Goal: Find specific page/section: Find specific page/section

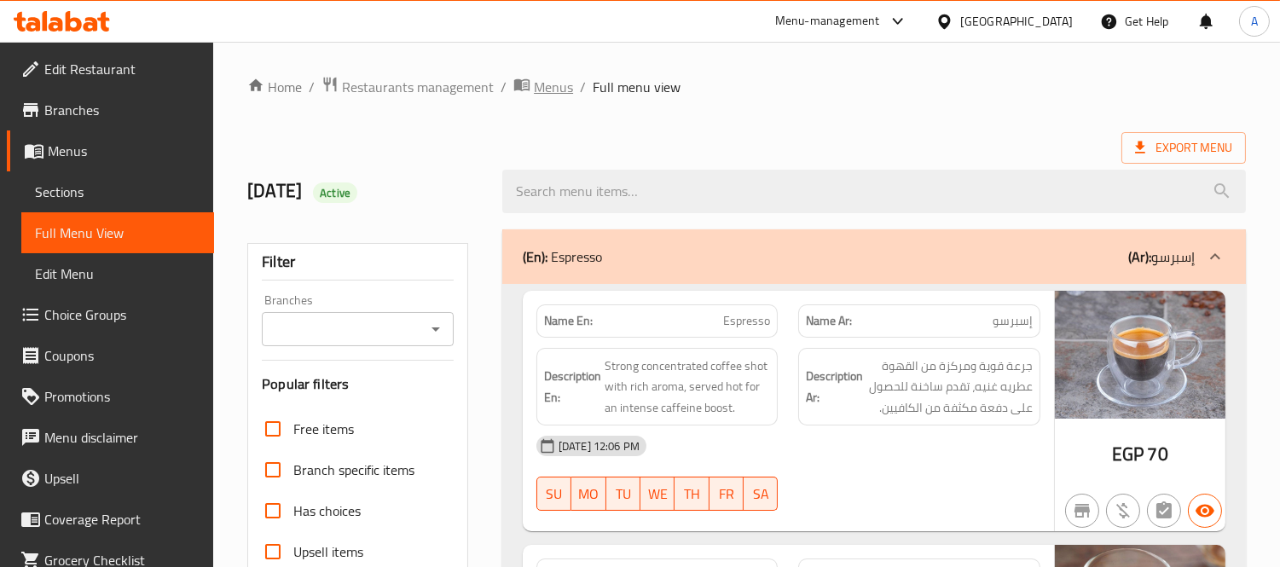
click at [554, 83] on span "Menus" at bounding box center [553, 87] width 39 height 20
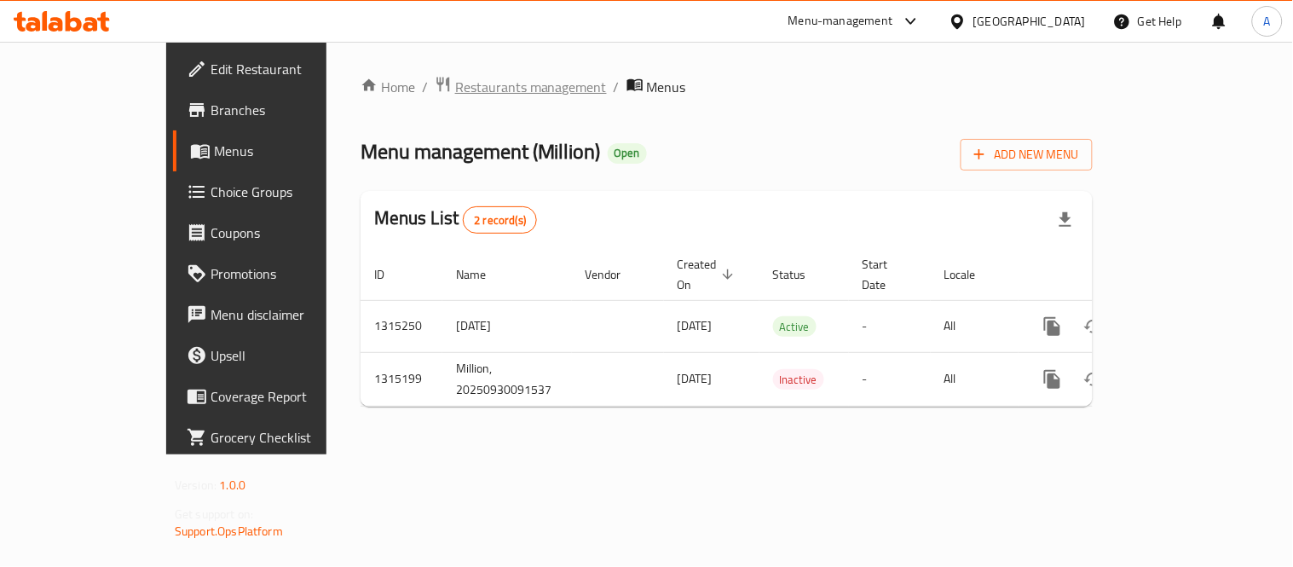
click at [455, 87] on span "Restaurants management" at bounding box center [531, 87] width 152 height 20
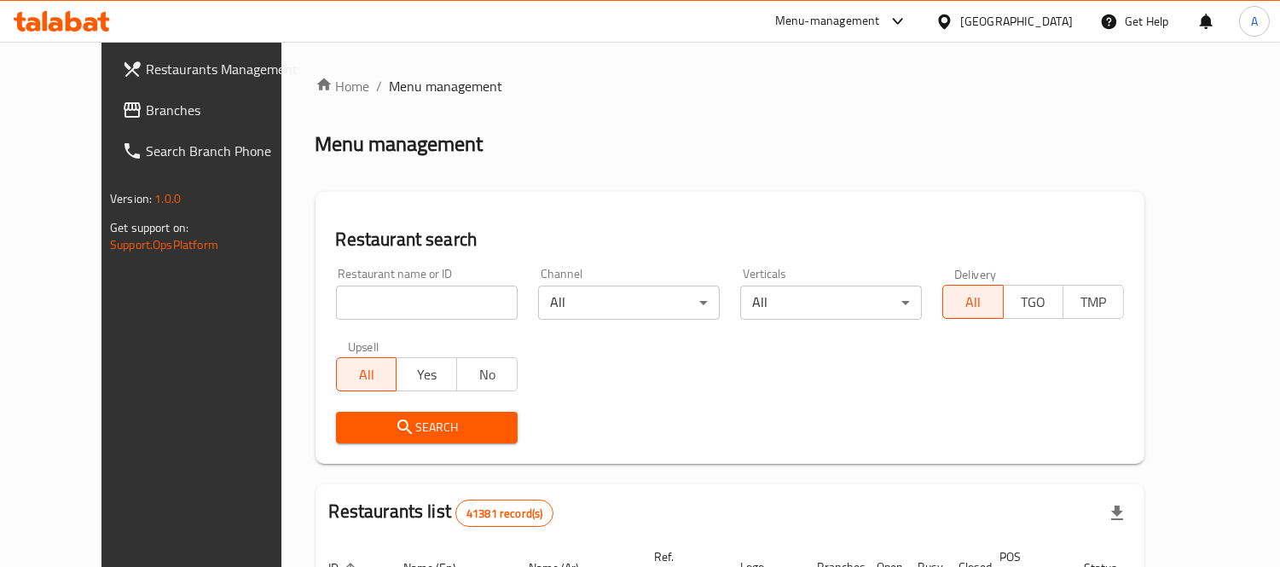
click at [146, 107] on span "Branches" at bounding box center [224, 110] width 156 height 20
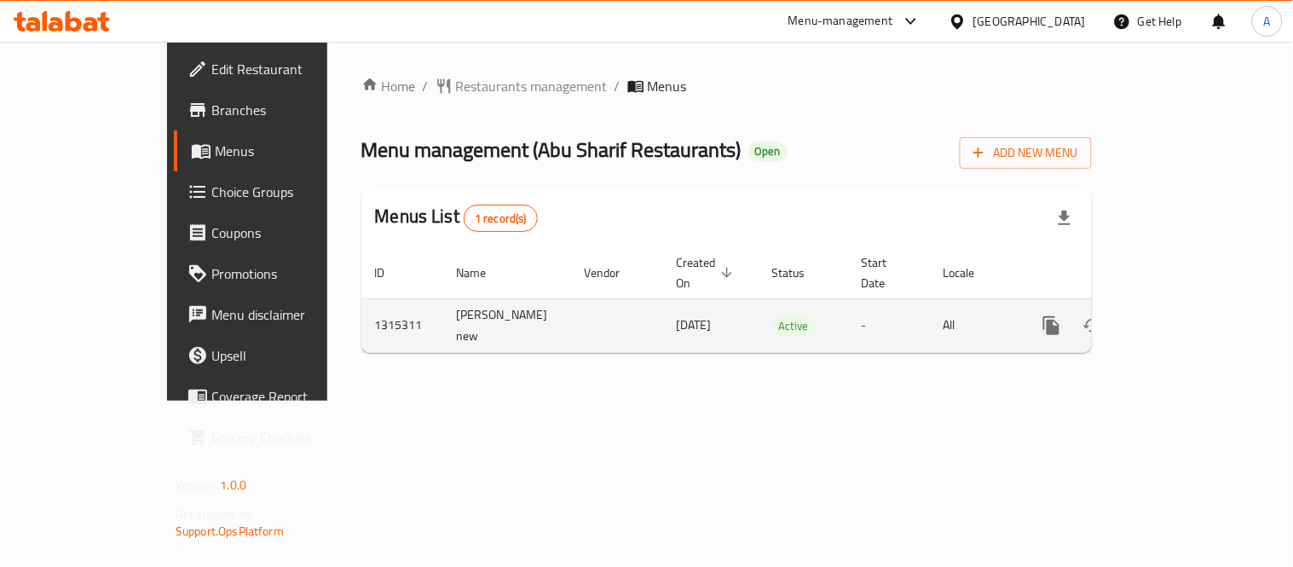
click at [1195, 305] on link "enhanced table" at bounding box center [1174, 325] width 41 height 41
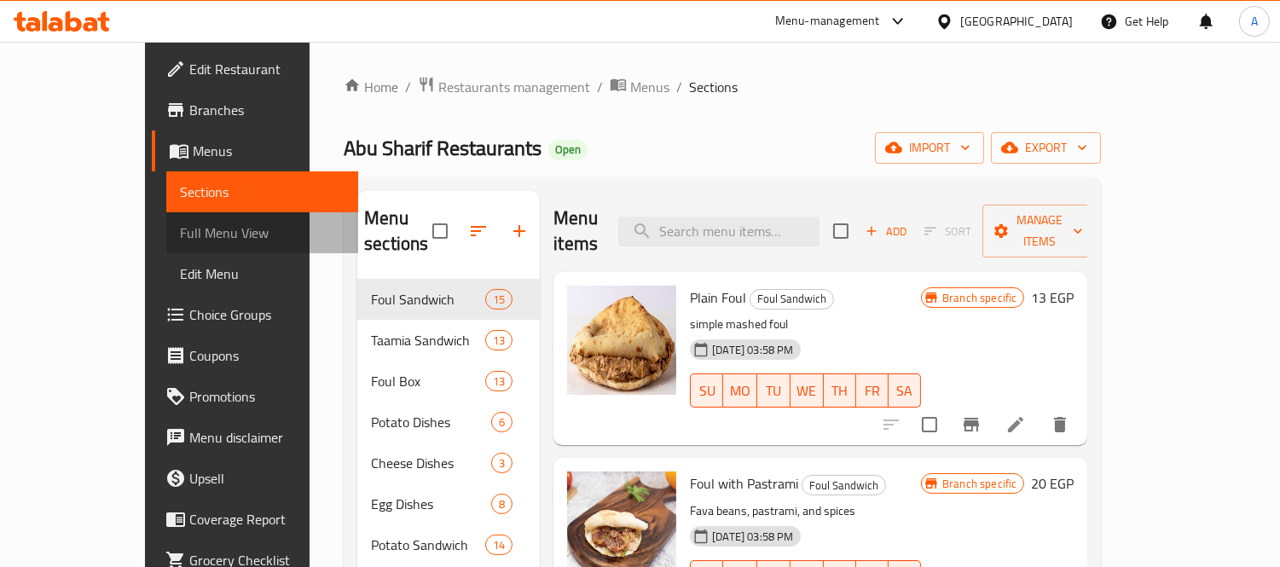
click at [180, 234] on span "Full Menu View" at bounding box center [262, 233] width 165 height 20
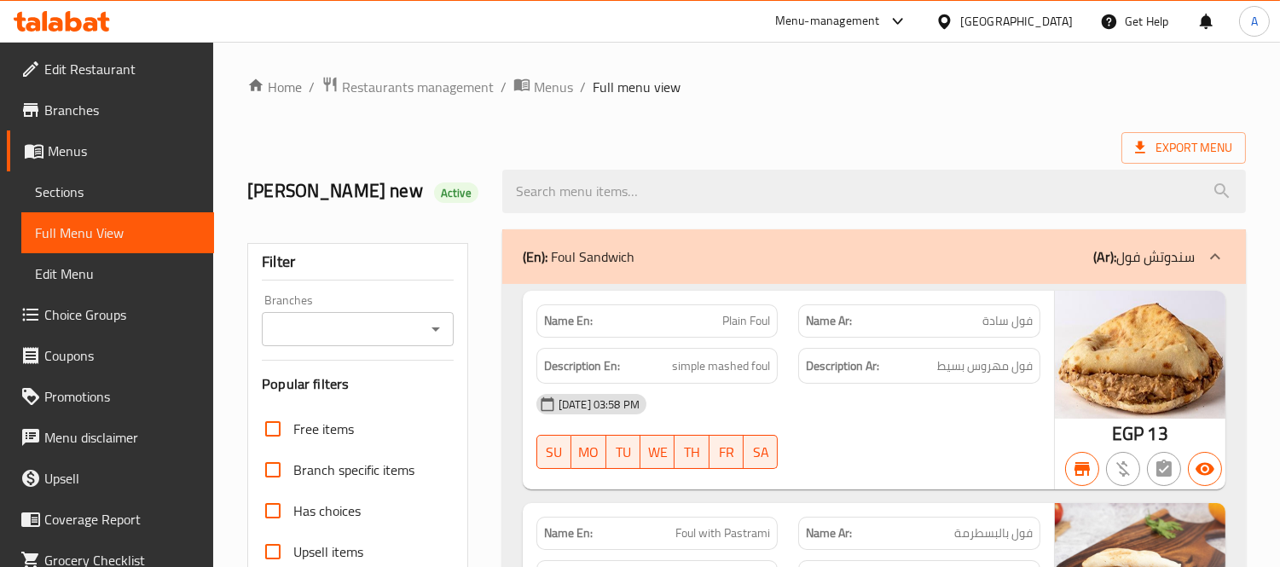
click at [380, 329] on input "Branches" at bounding box center [343, 329] width 153 height 24
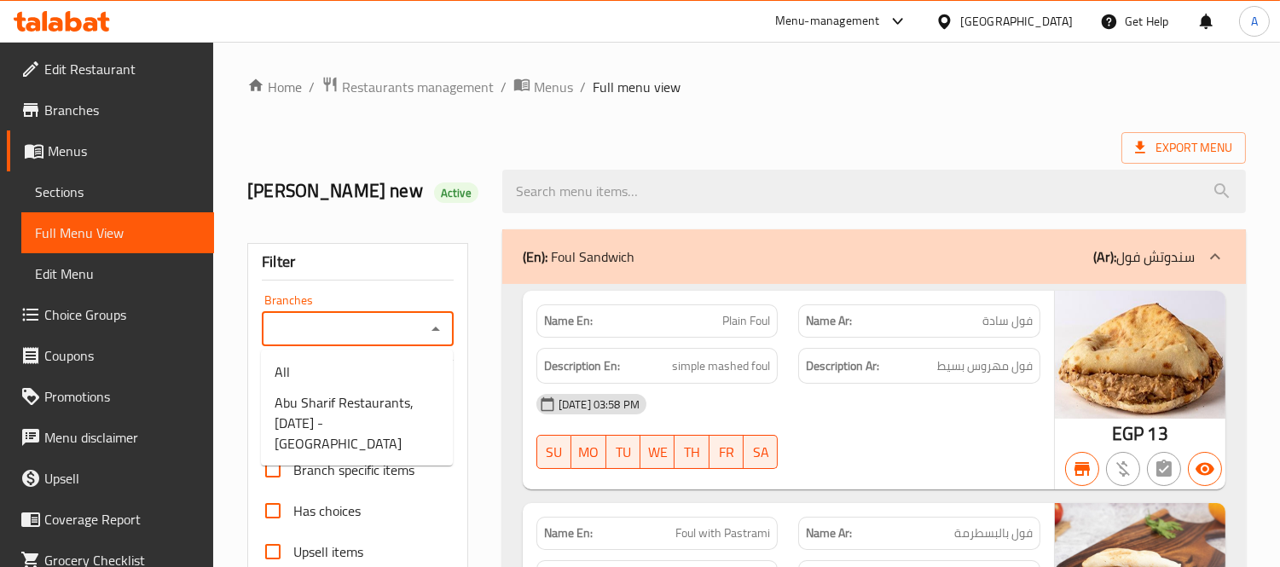
click at [380, 329] on input "Branches" at bounding box center [343, 329] width 153 height 24
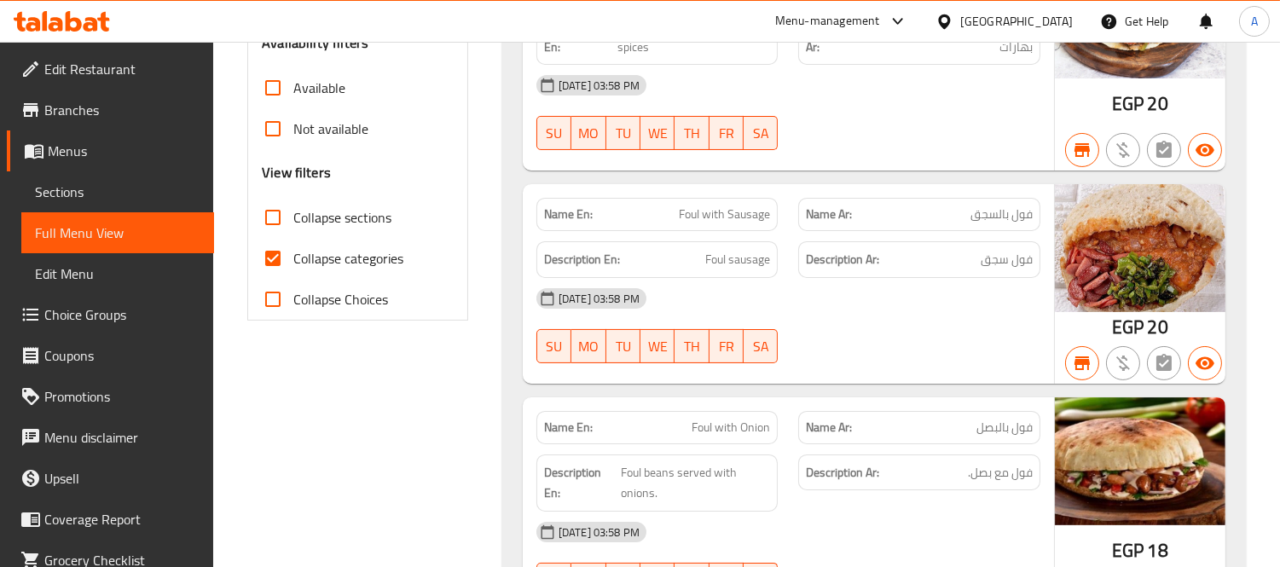
scroll to position [568, 0]
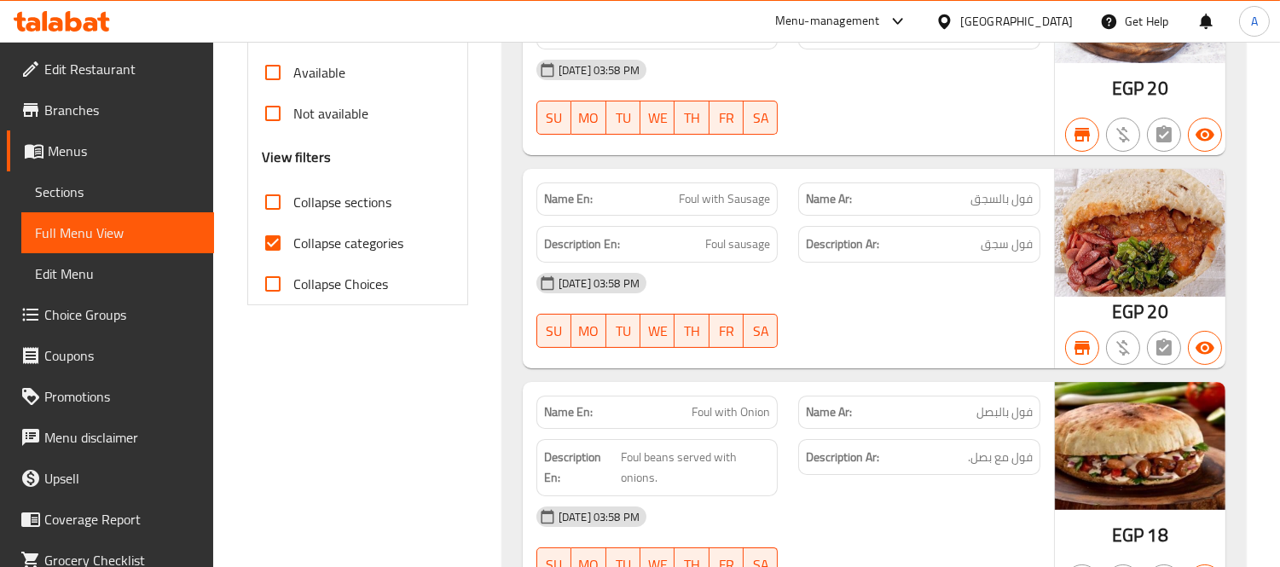
click at [276, 237] on input "Collapse categories" at bounding box center [272, 243] width 41 height 41
checkbox input "false"
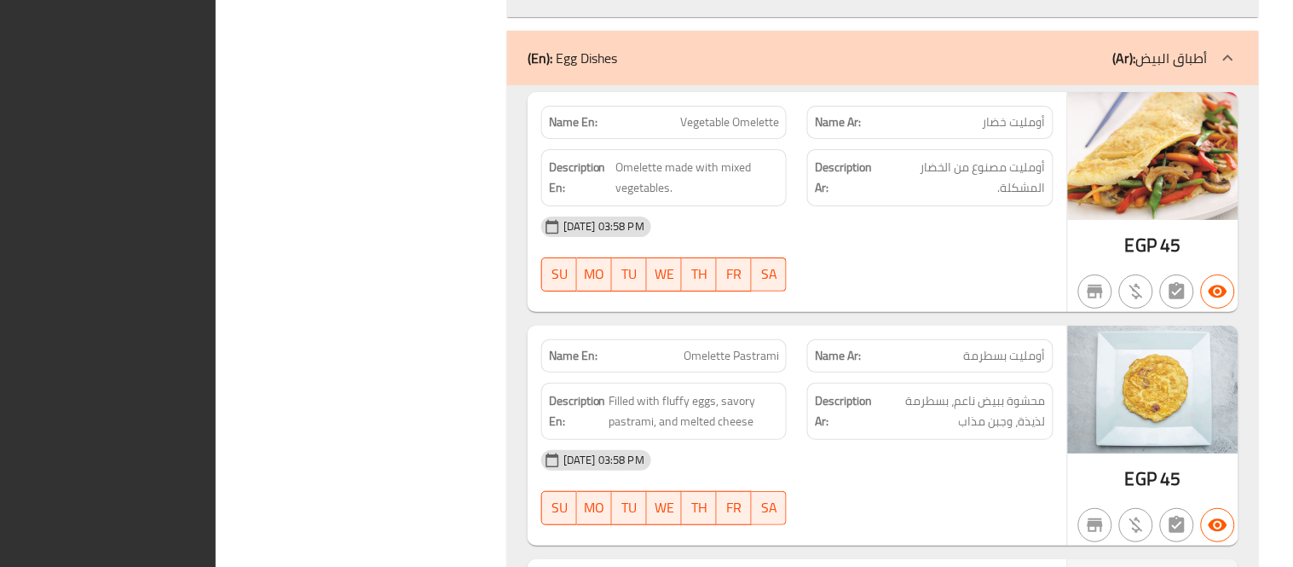
scroll to position [0, 0]
